Goal: Task Accomplishment & Management: Use online tool/utility

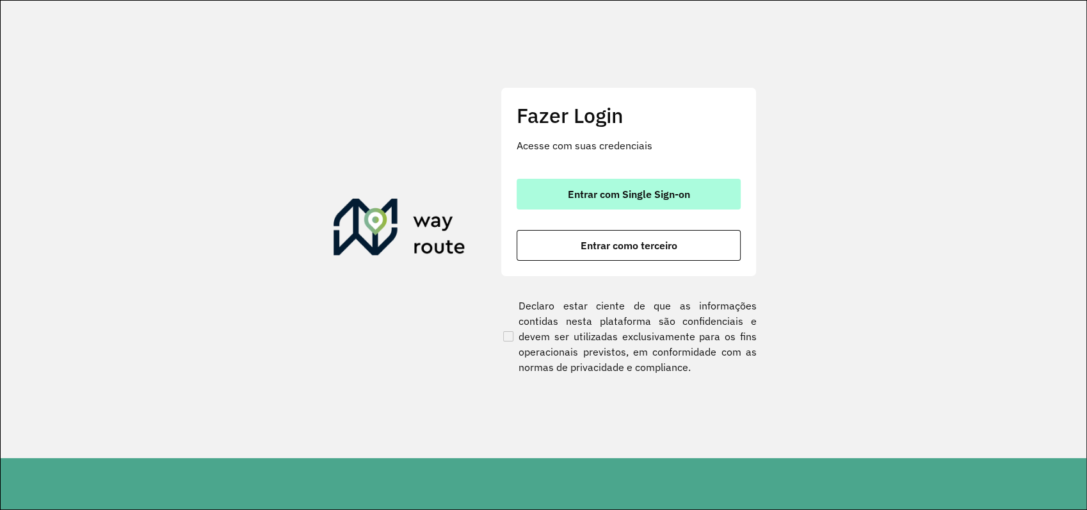
click at [671, 192] on span "Entrar com Single Sign-on" at bounding box center [629, 194] width 122 height 10
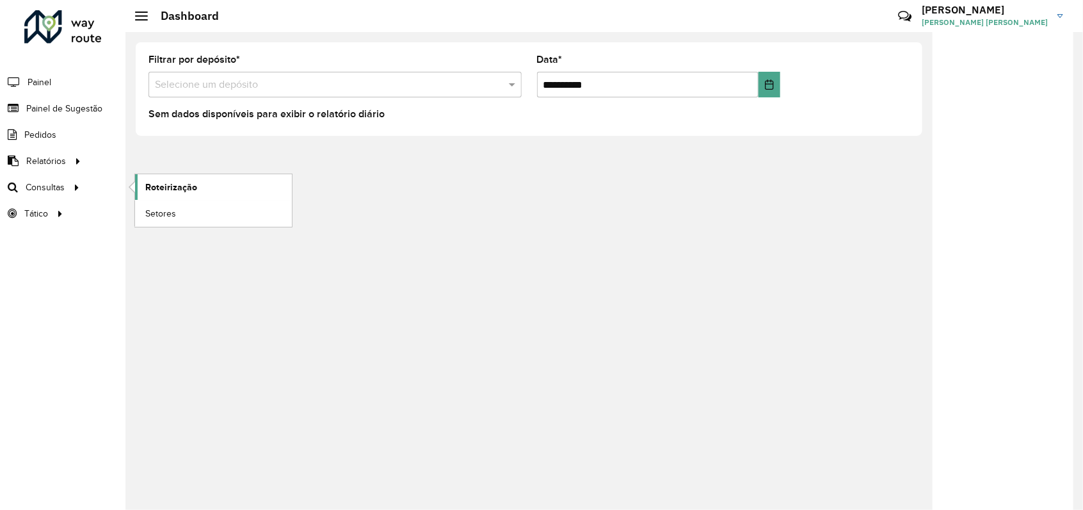
click at [175, 188] on span "Roteirização" at bounding box center [171, 187] width 52 height 13
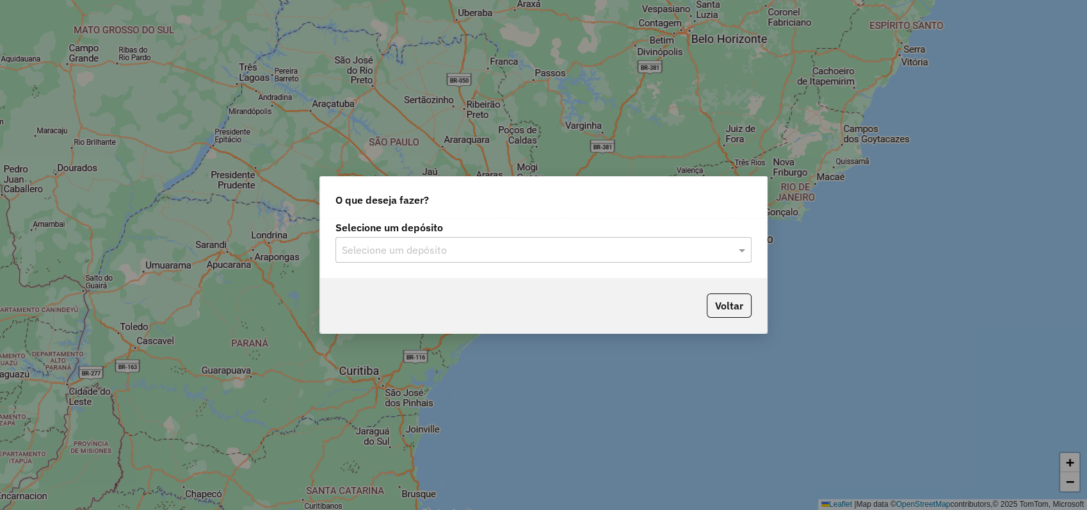
click at [452, 243] on input "text" at bounding box center [531, 250] width 378 height 15
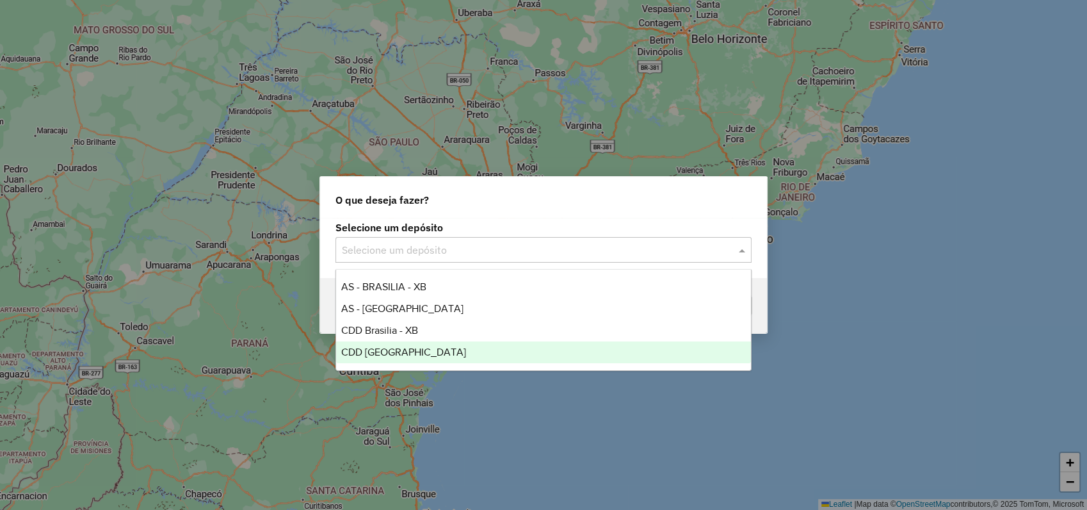
click at [392, 350] on span "CDD [GEOGRAPHIC_DATA]" at bounding box center [403, 351] width 125 height 11
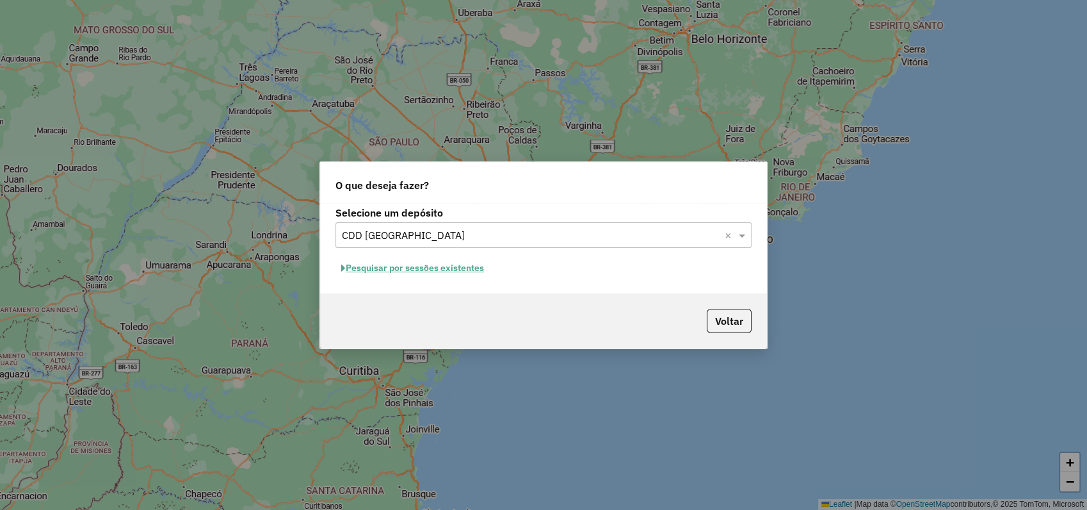
click at [448, 264] on button "Pesquisar por sessões existentes" at bounding box center [413, 268] width 154 height 20
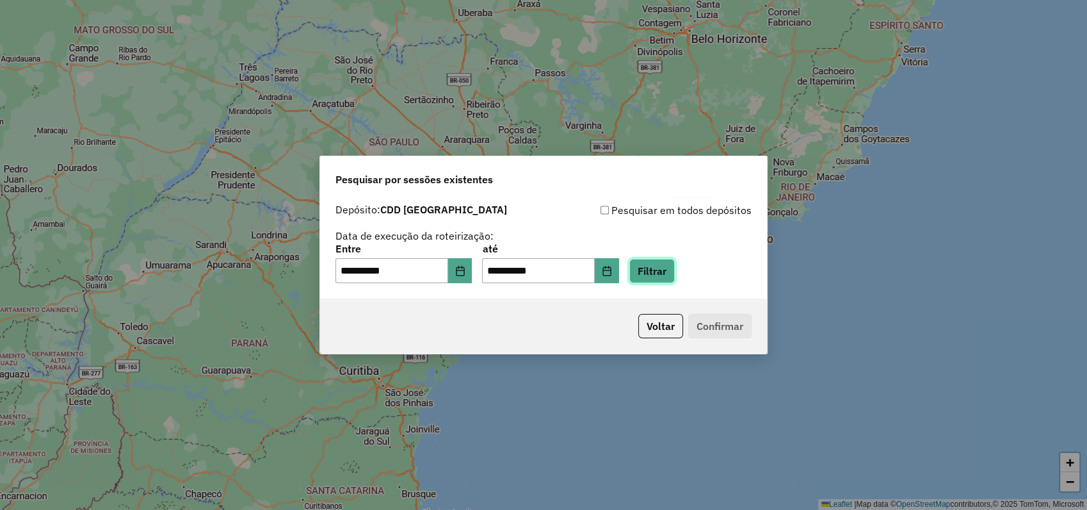
click at [675, 270] on button "Filtrar" at bounding box center [651, 271] width 45 height 24
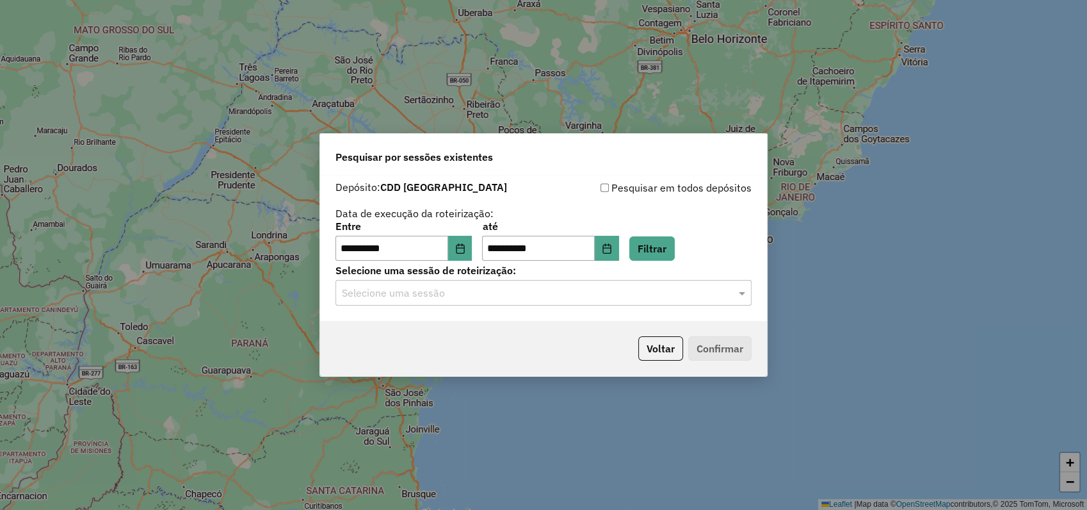
click at [432, 287] on input "text" at bounding box center [531, 293] width 378 height 15
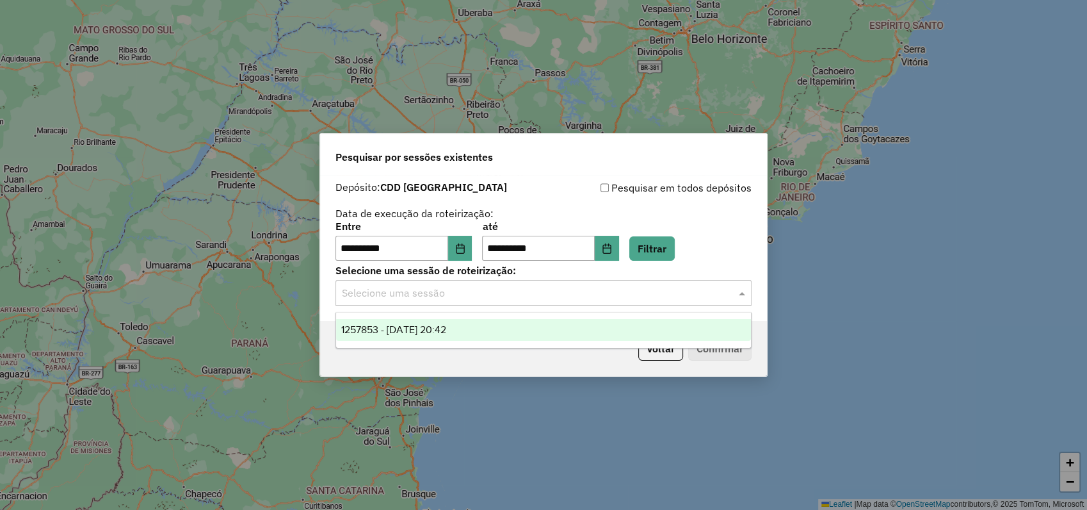
click at [415, 332] on span "1257853 - 02/09/2025 20:42" at bounding box center [393, 329] width 105 height 11
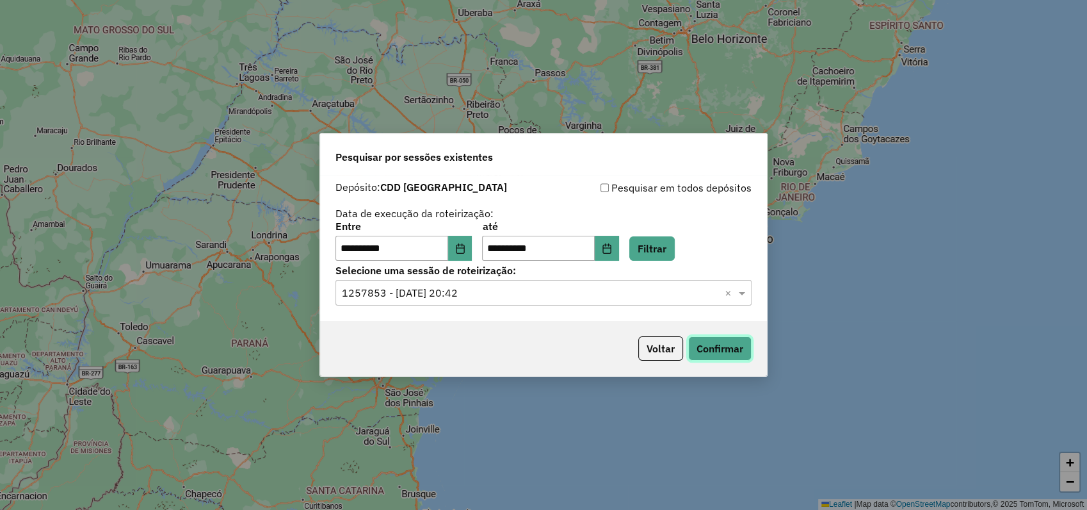
click at [732, 359] on button "Confirmar" at bounding box center [719, 348] width 63 height 24
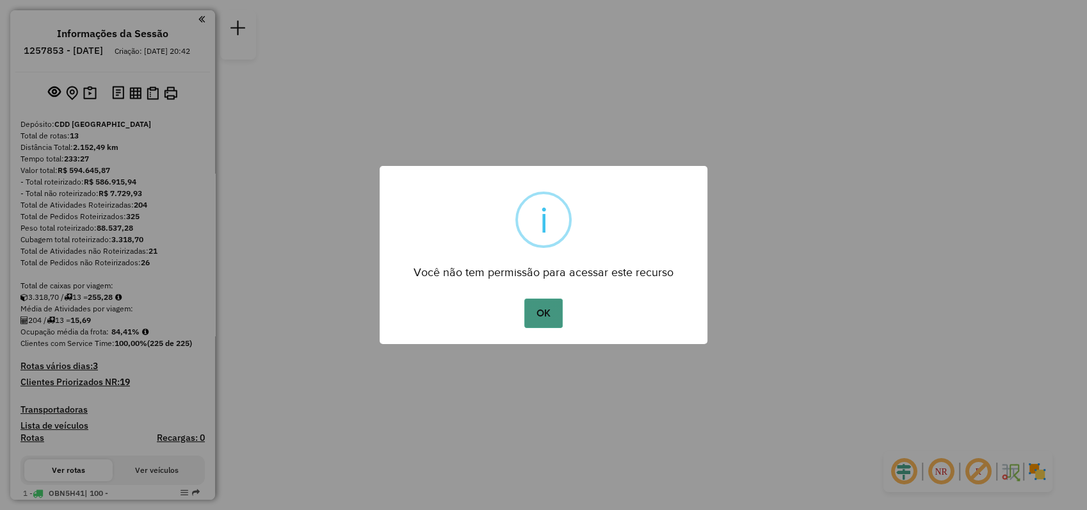
click at [546, 308] on button "OK" at bounding box center [543, 312] width 38 height 29
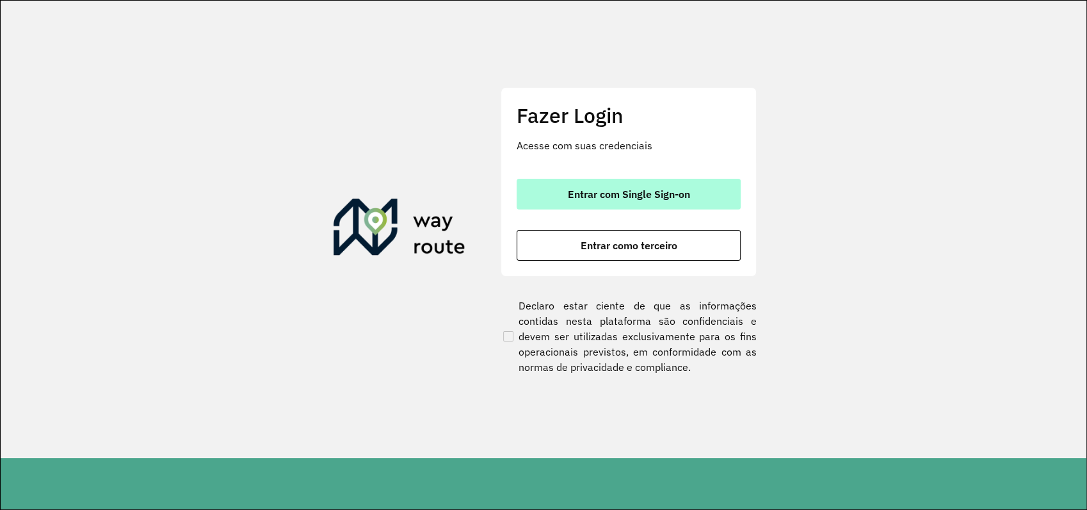
click at [615, 189] on span "Entrar com Single Sign-on" at bounding box center [629, 194] width 122 height 10
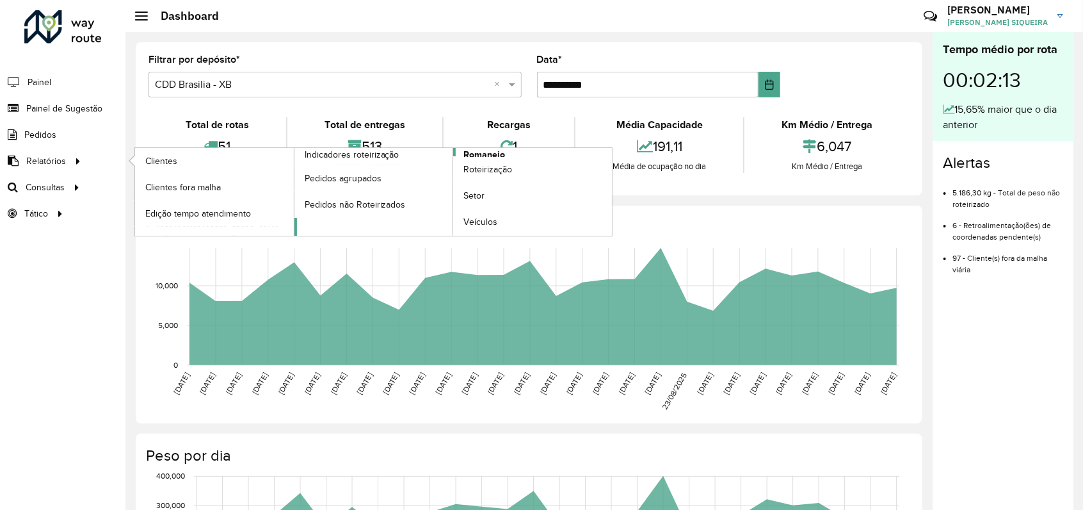
click at [499, 151] on span "Romaneio" at bounding box center [485, 154] width 42 height 13
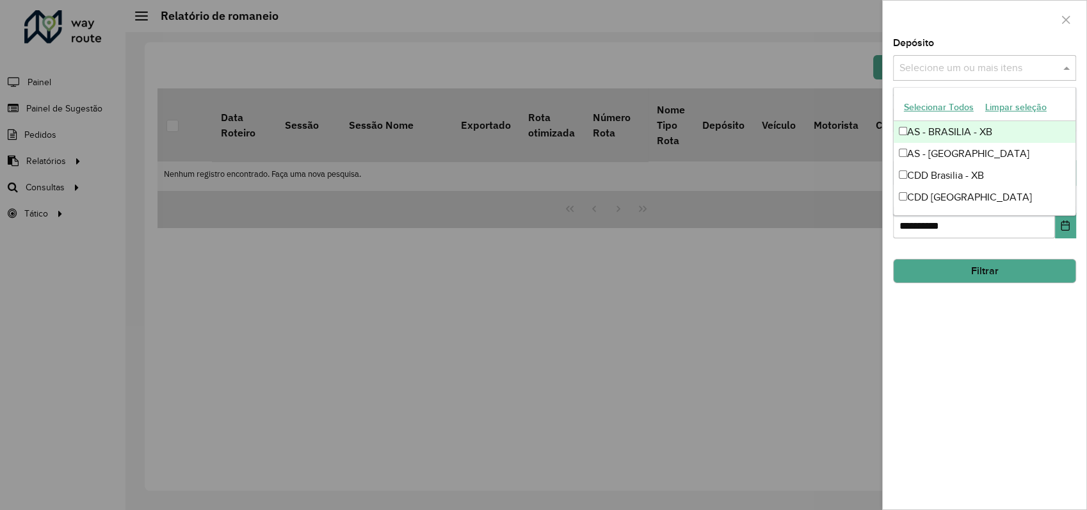
click at [1023, 69] on input "text" at bounding box center [978, 68] width 164 height 15
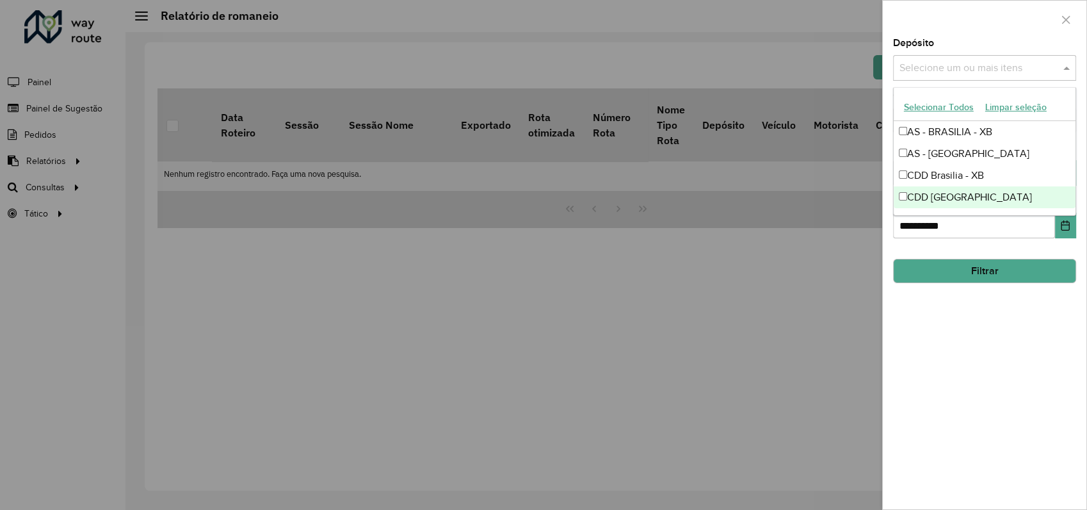
click at [964, 198] on div "CDD [GEOGRAPHIC_DATA]" at bounding box center [985, 197] width 182 height 22
click at [973, 268] on button "Filtrar" at bounding box center [984, 271] width 183 height 24
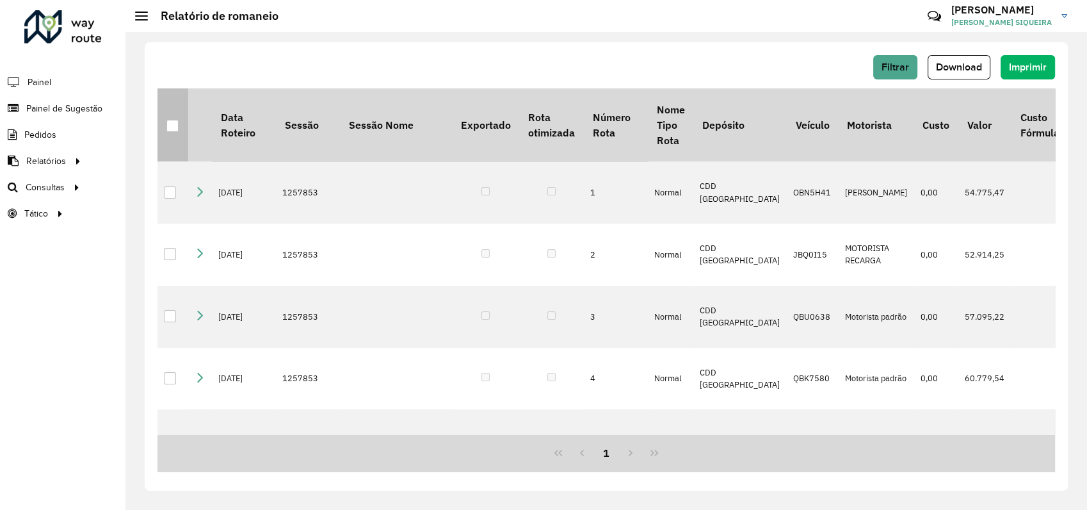
click at [175, 124] on div at bounding box center [172, 126] width 12 height 12
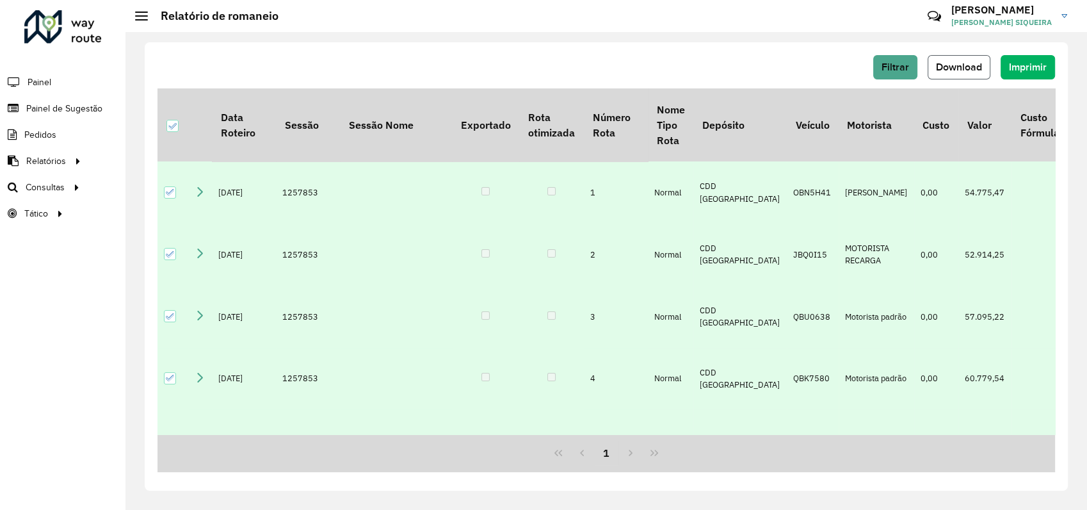
click at [949, 57] on button "Download" at bounding box center [959, 67] width 63 height 24
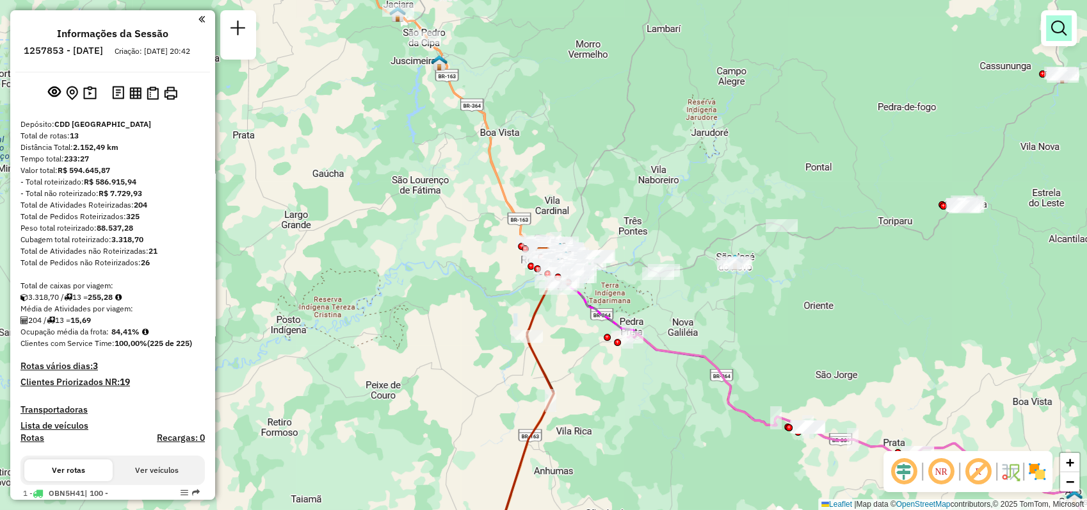
click at [1065, 30] on em at bounding box center [1058, 27] width 15 height 15
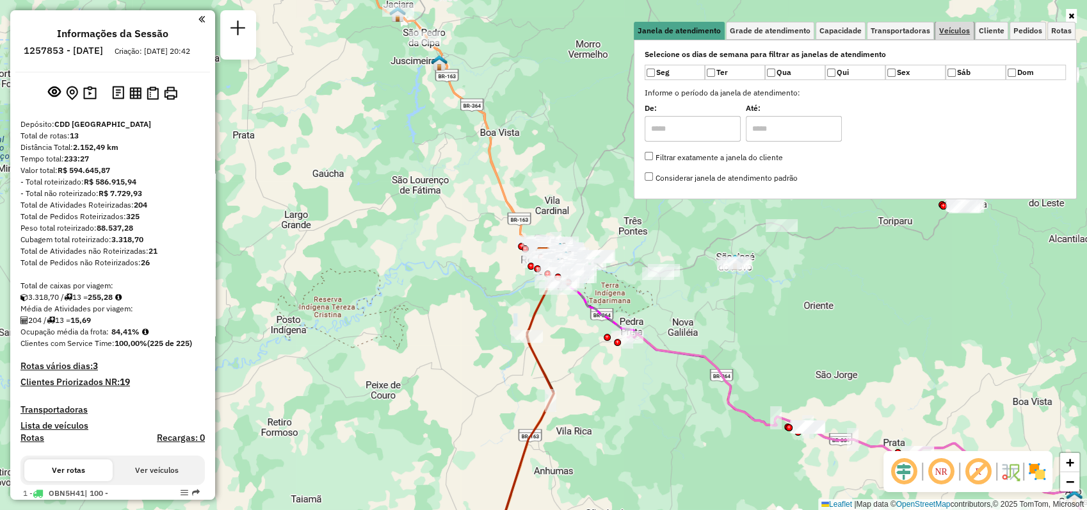
click at [962, 33] on span "Veículos" at bounding box center [954, 31] width 31 height 8
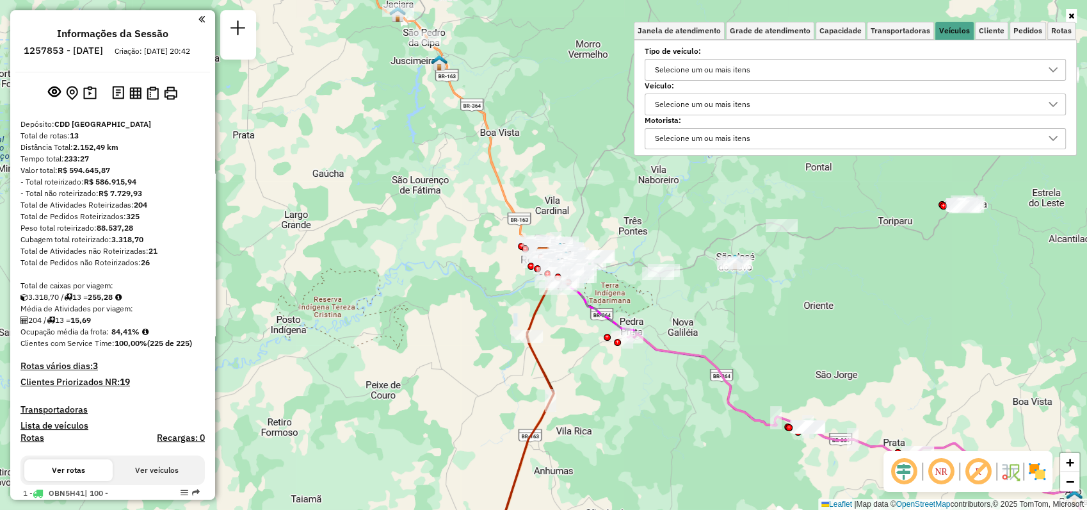
click at [716, 107] on div "Selecione um ou mais itens" at bounding box center [703, 104] width 104 height 20
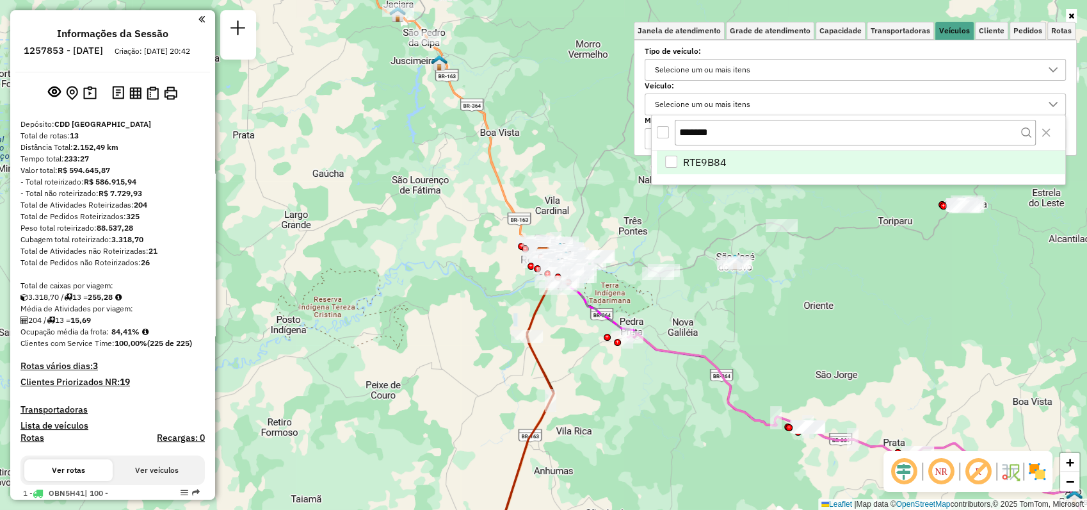
type input "*******"
click at [669, 158] on div "RTE9B84" at bounding box center [671, 162] width 12 height 12
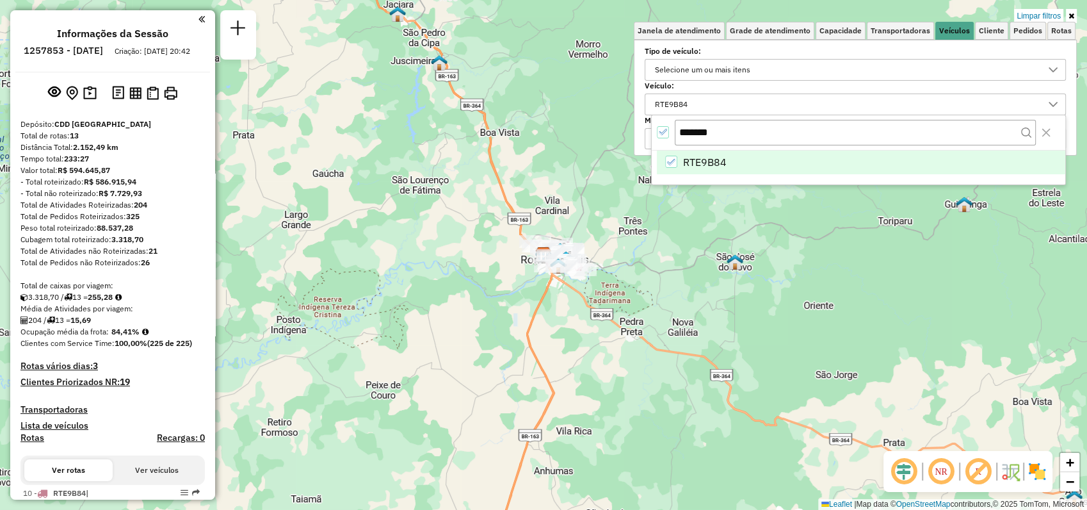
click at [1071, 15] on icon at bounding box center [1072, 16] width 6 height 8
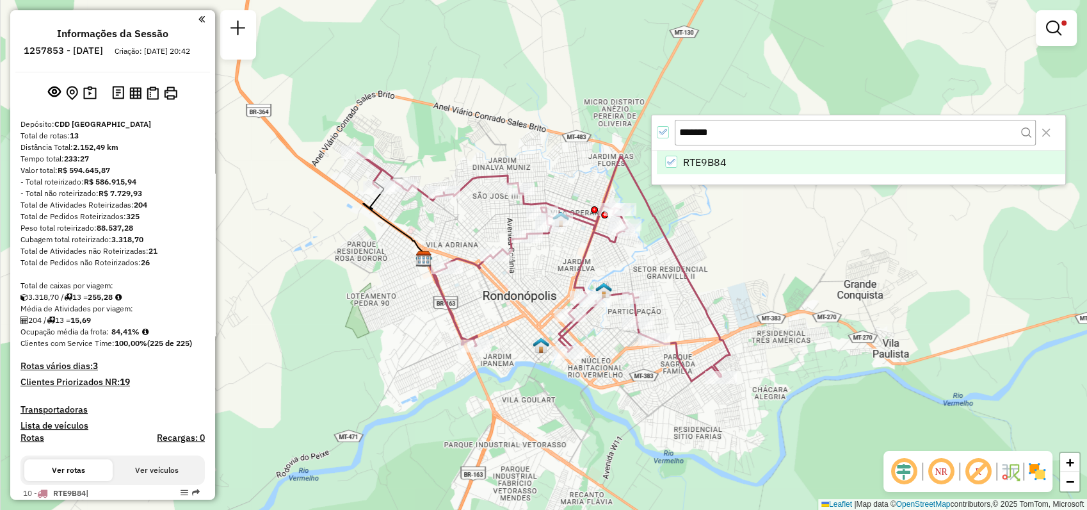
drag, startPoint x: 802, startPoint y: 249, endPoint x: 784, endPoint y: 271, distance: 29.1
click at [784, 271] on div "Limpar filtros Janela de atendimento Grade de atendimento Capacidade Transporta…" at bounding box center [543, 255] width 1087 height 510
